Goal: Check status: Check status

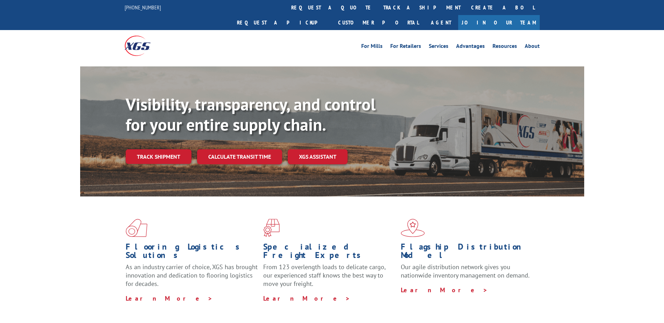
click at [350, 294] on div "Flooring Logistics Solutions As an industry carrier of choice, XGS has brought …" at bounding box center [332, 261] width 504 height 128
click at [378, 6] on link "track a shipment" at bounding box center [422, 7] width 88 height 15
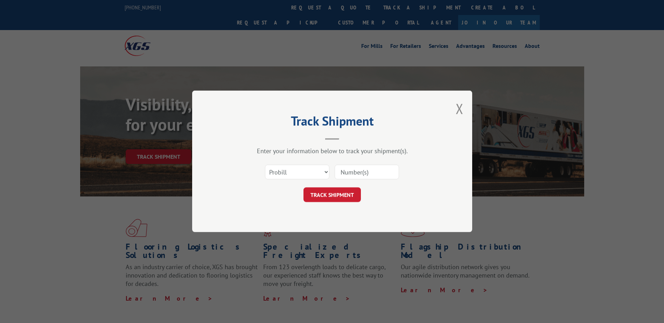
click at [369, 172] on input at bounding box center [367, 172] width 64 height 15
paste input "16640842"
type input "16640842"
click at [340, 193] on button "TRACK SHIPMENT" at bounding box center [331, 195] width 57 height 15
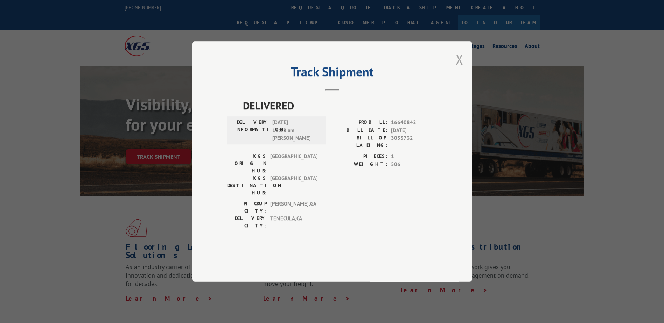
click at [462, 69] on button "Close modal" at bounding box center [460, 59] width 8 height 19
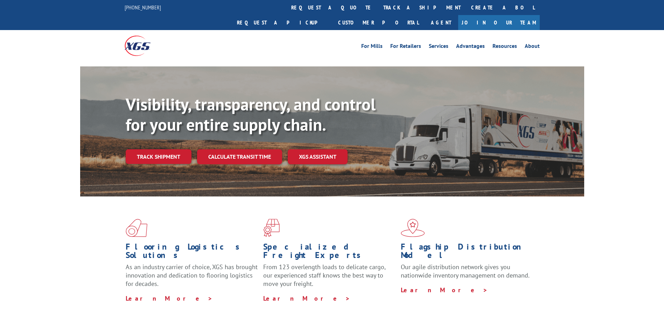
drag, startPoint x: 163, startPoint y: 141, endPoint x: 166, endPoint y: 143, distance: 3.7
click at [164, 149] on link "Track shipment" at bounding box center [159, 156] width 66 height 15
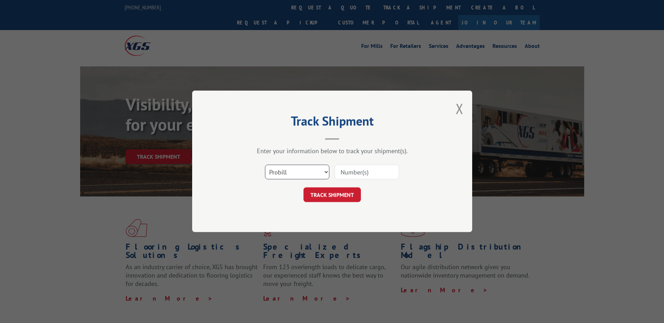
click at [276, 170] on select "Select category... Probill BOL PO" at bounding box center [297, 172] width 64 height 15
select select "bol"
click at [265, 165] on select "Select category... Probill BOL PO" at bounding box center [297, 172] width 64 height 15
click at [366, 174] on input at bounding box center [367, 172] width 64 height 15
paste input "31438170"
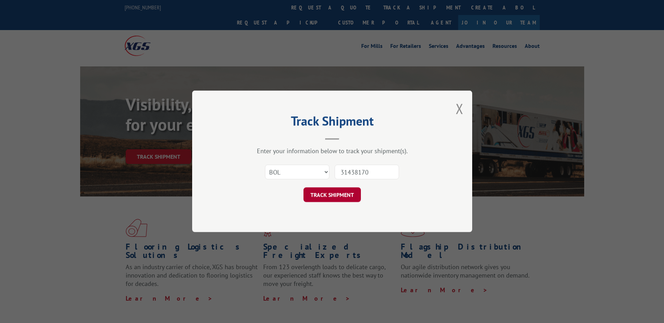
type input "31438170"
click at [331, 192] on button "TRACK SHIPMENT" at bounding box center [331, 195] width 57 height 15
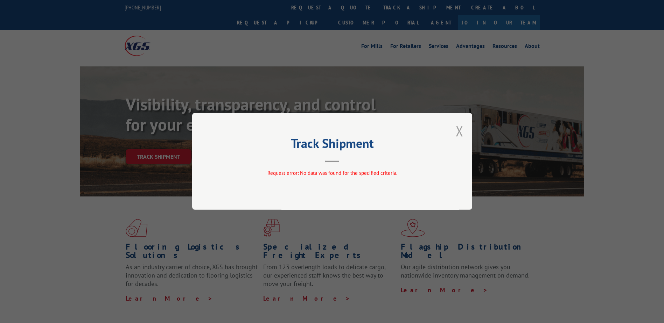
click at [459, 133] on button "Close modal" at bounding box center [460, 131] width 8 height 19
